Goal: Task Accomplishment & Management: Manage account settings

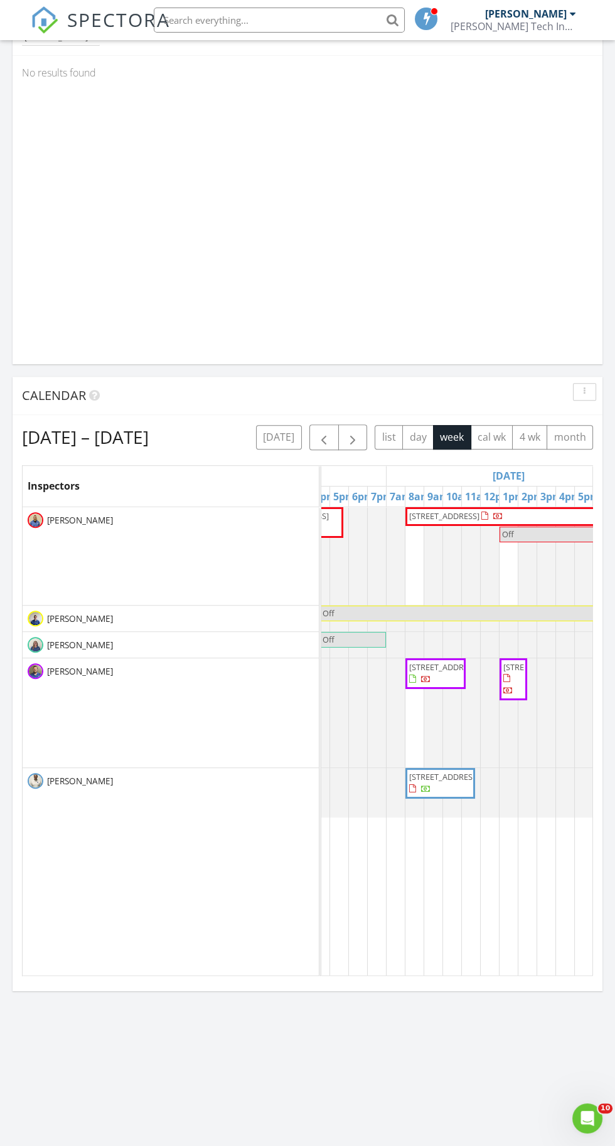
scroll to position [0, 56]
